Goal: Navigation & Orientation: Find specific page/section

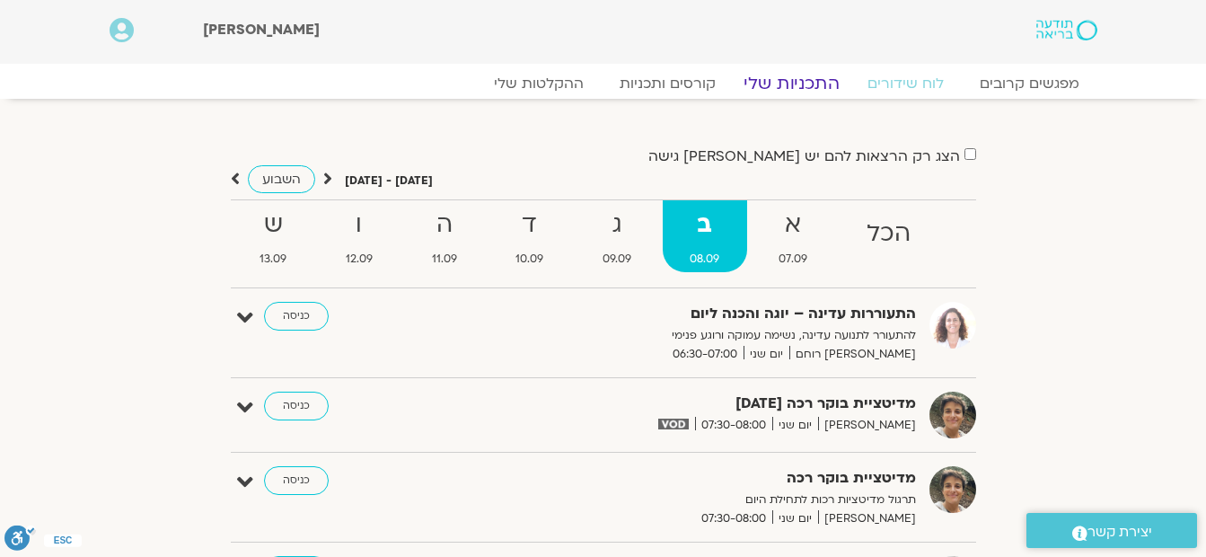
click at [807, 82] on link "התכניות שלי" at bounding box center [791, 84] width 139 height 22
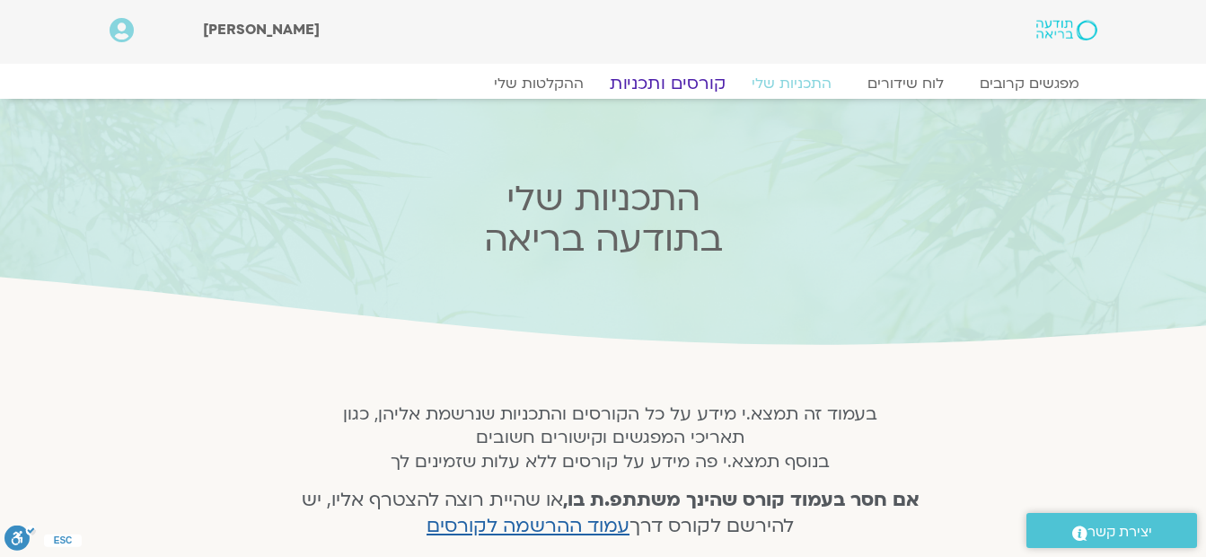
click at [694, 82] on link "קורסים ותכניות" at bounding box center [667, 84] width 158 height 22
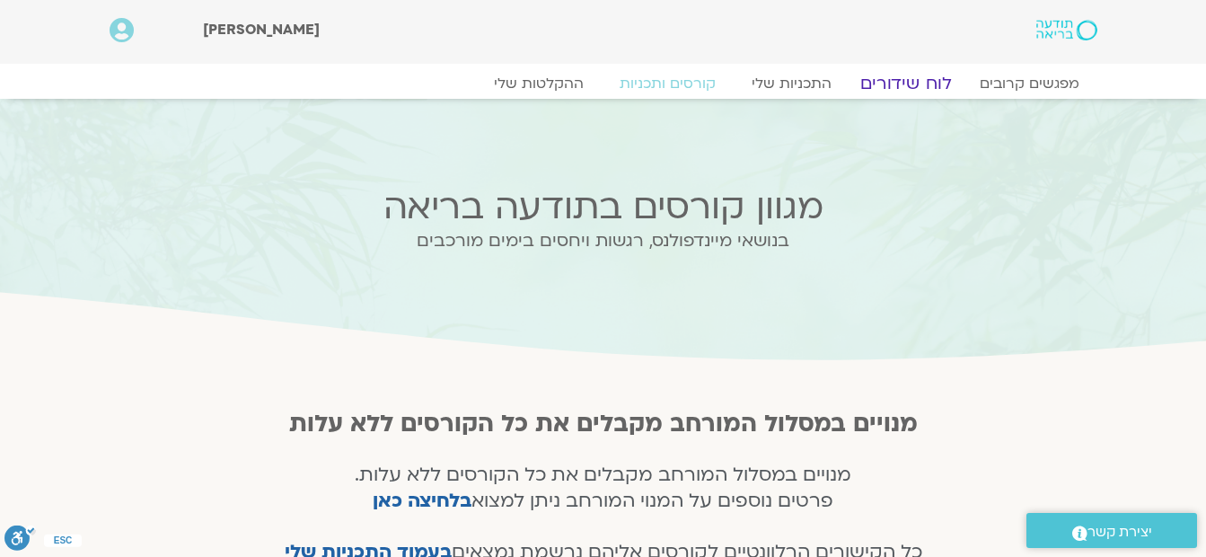
click at [881, 85] on link "לוח שידורים" at bounding box center [905, 84] width 135 height 22
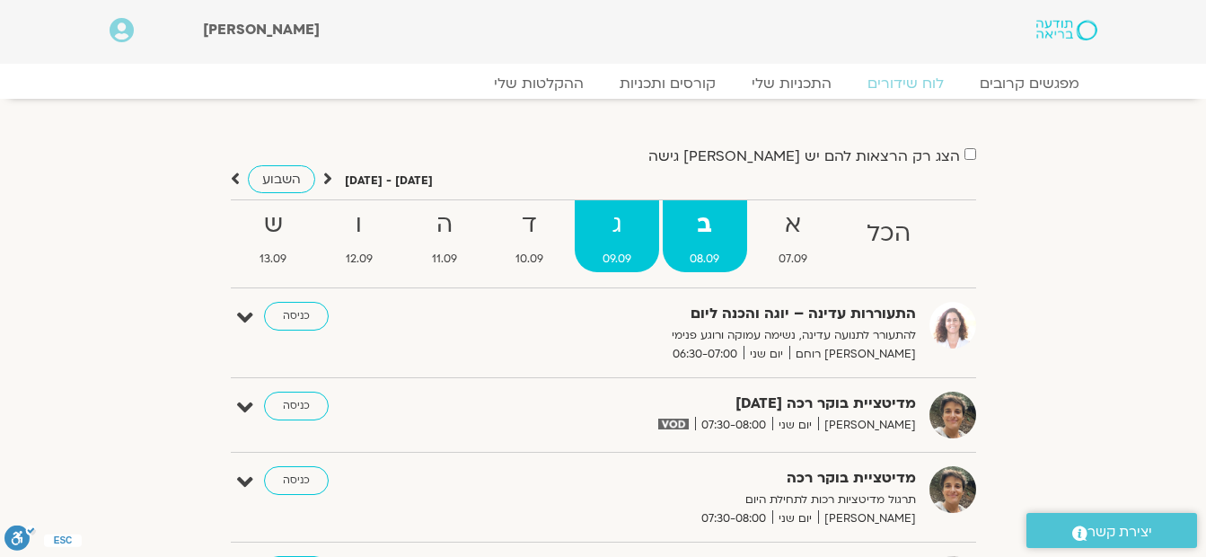
click at [610, 242] on strong "ג" at bounding box center [617, 225] width 84 height 40
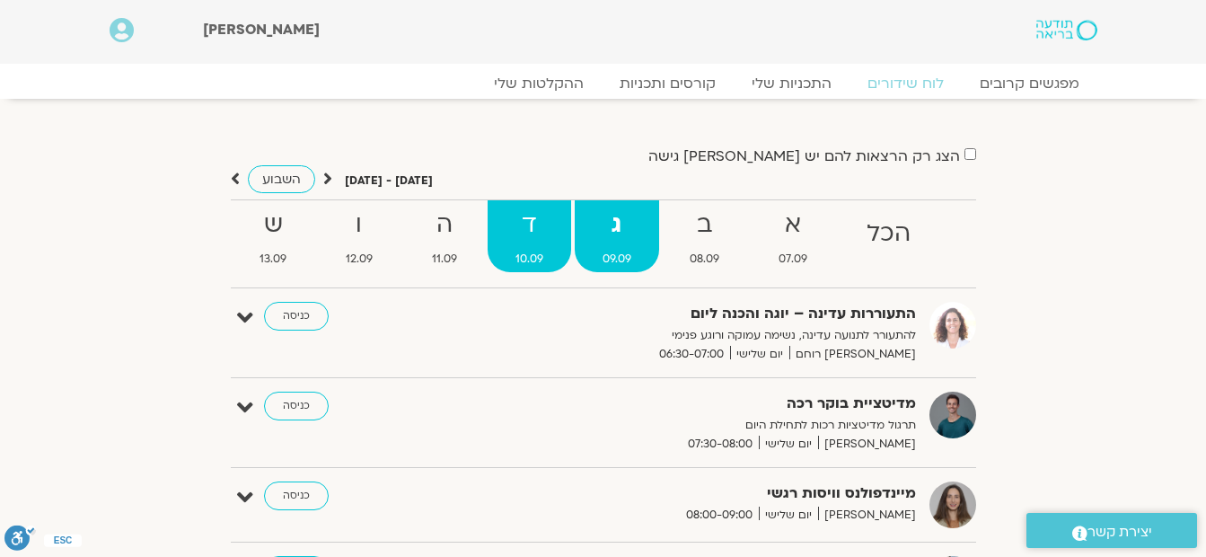
click at [533, 251] on span "10.09" at bounding box center [530, 259] width 84 height 19
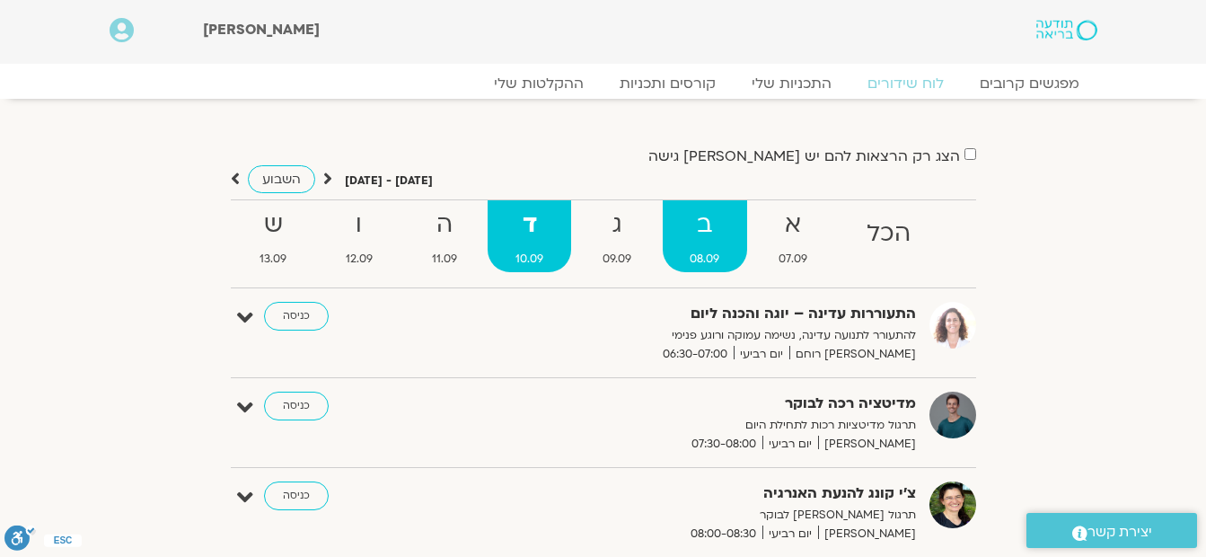
click at [715, 254] on span "08.09" at bounding box center [705, 259] width 85 height 19
